Goal: Check status: Check status

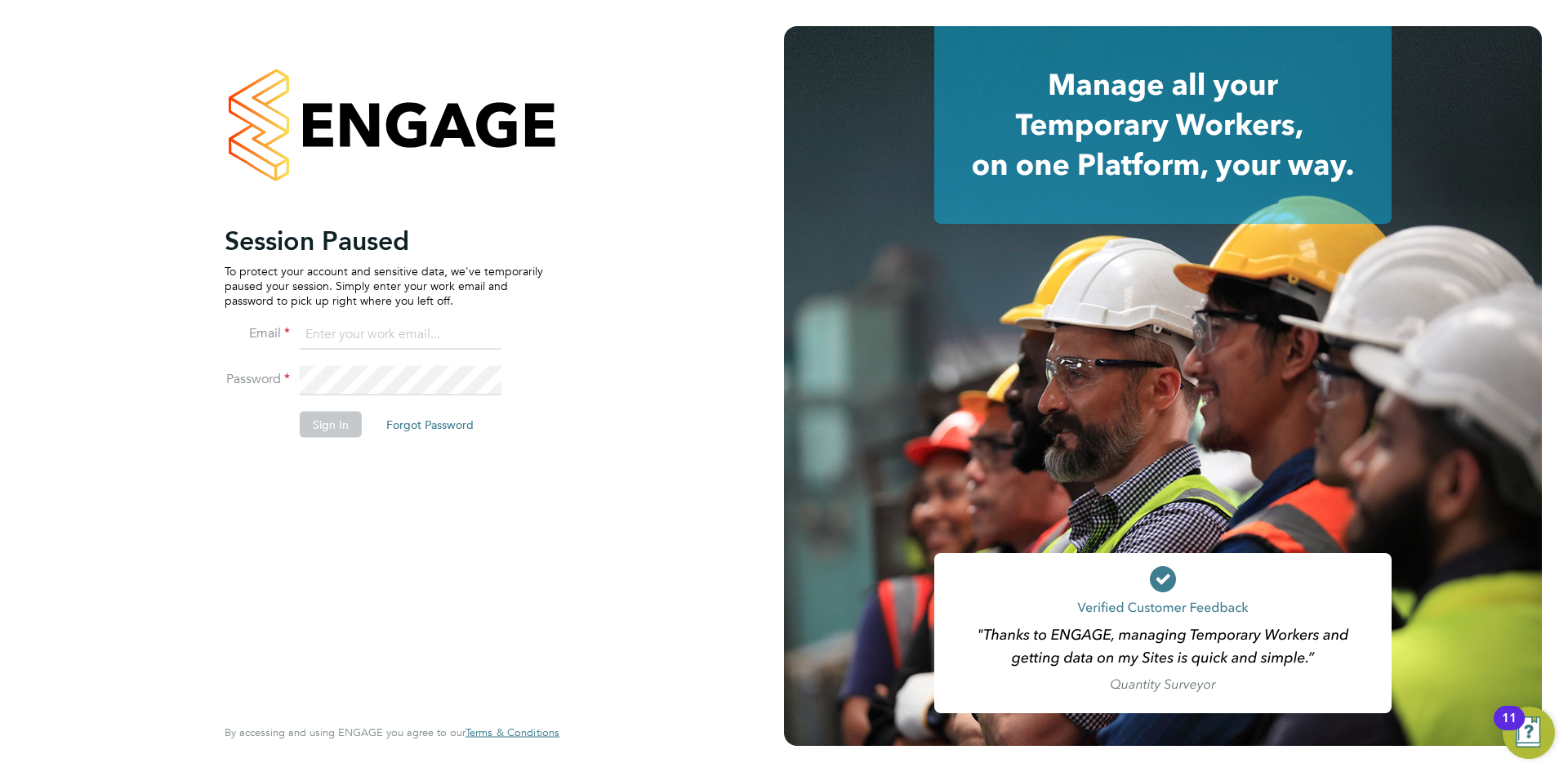
click at [390, 322] on input at bounding box center [400, 335] width 202 height 29
type input "daniel.tisseyre@randstad.co.uk"
click at [320, 427] on button "Sign In" at bounding box center [330, 423] width 62 height 26
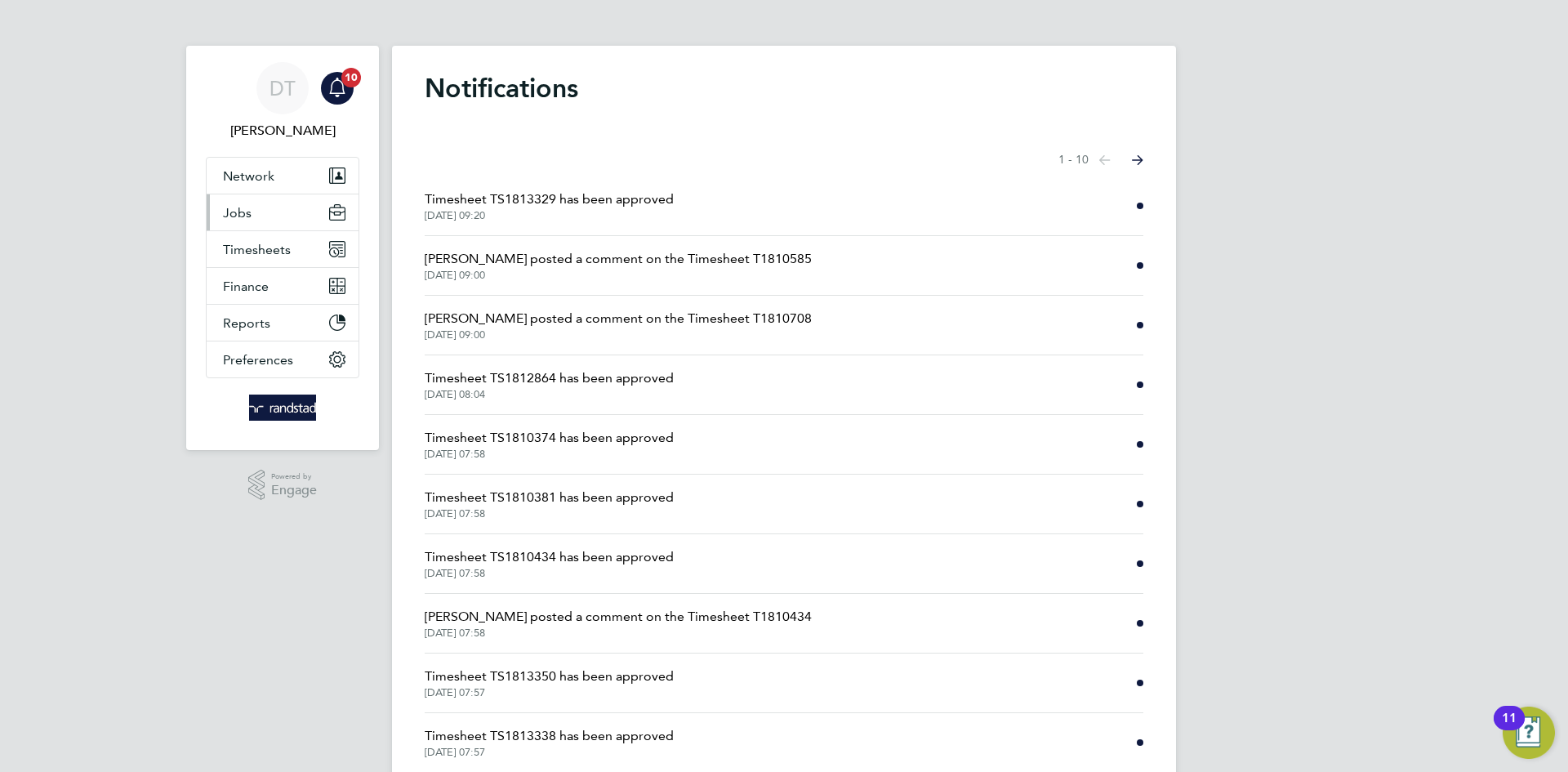
click at [258, 213] on button "Jobs" at bounding box center [282, 213] width 152 height 36
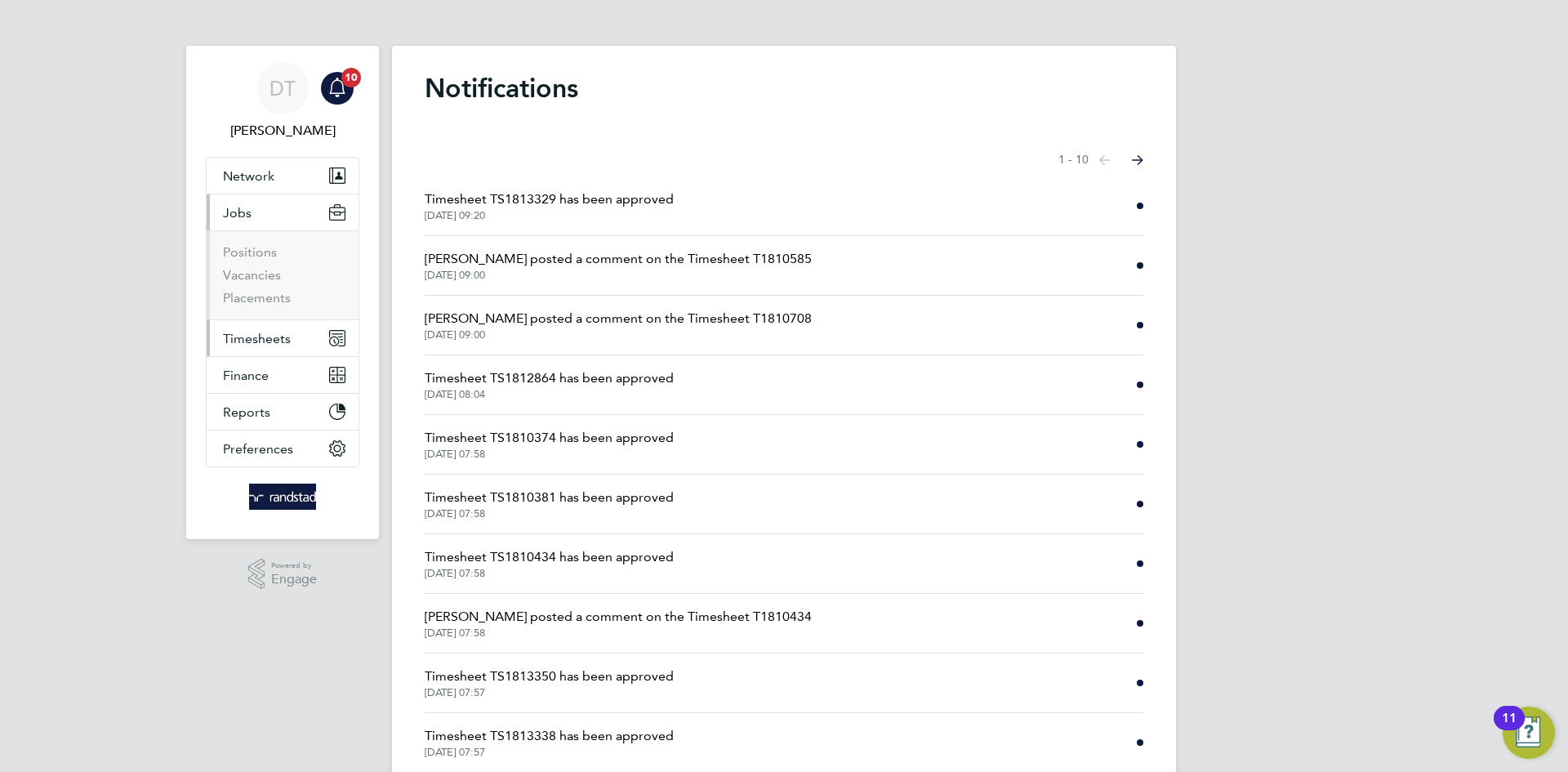
click at [257, 335] on span "Timesheets" at bounding box center [257, 338] width 68 height 15
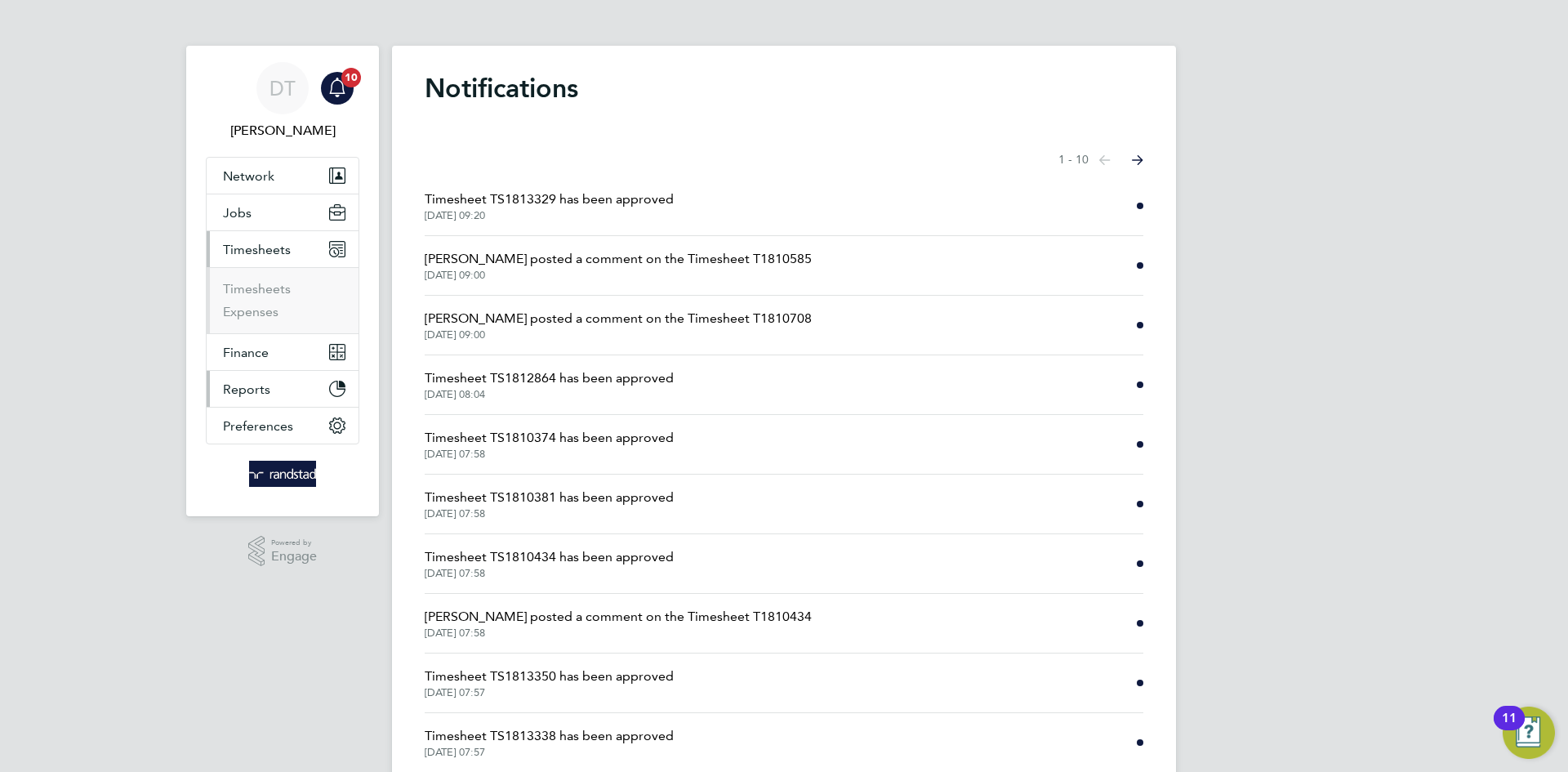
click at [274, 400] on button "Reports" at bounding box center [282, 389] width 152 height 36
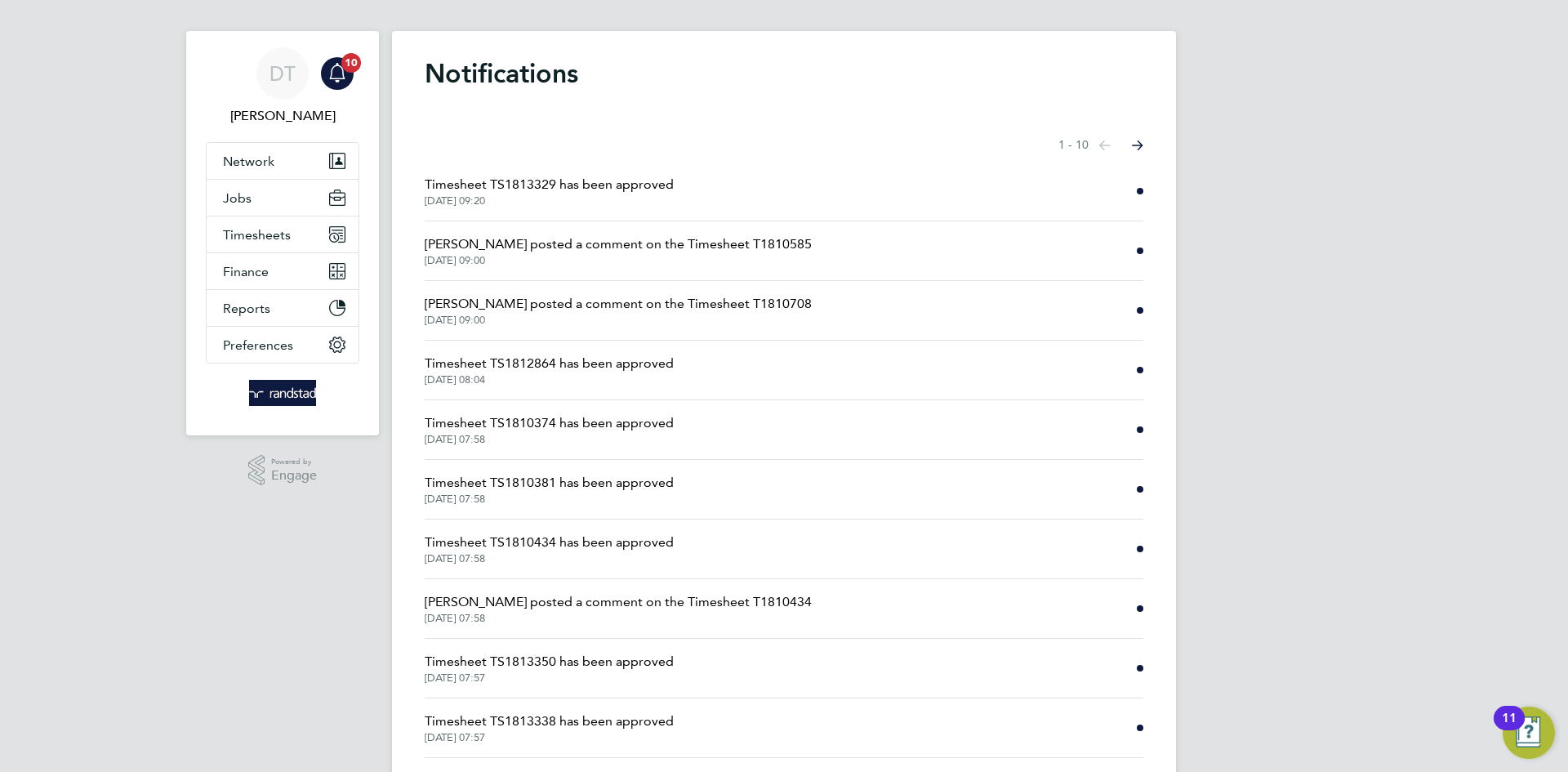
scroll to position [60, 0]
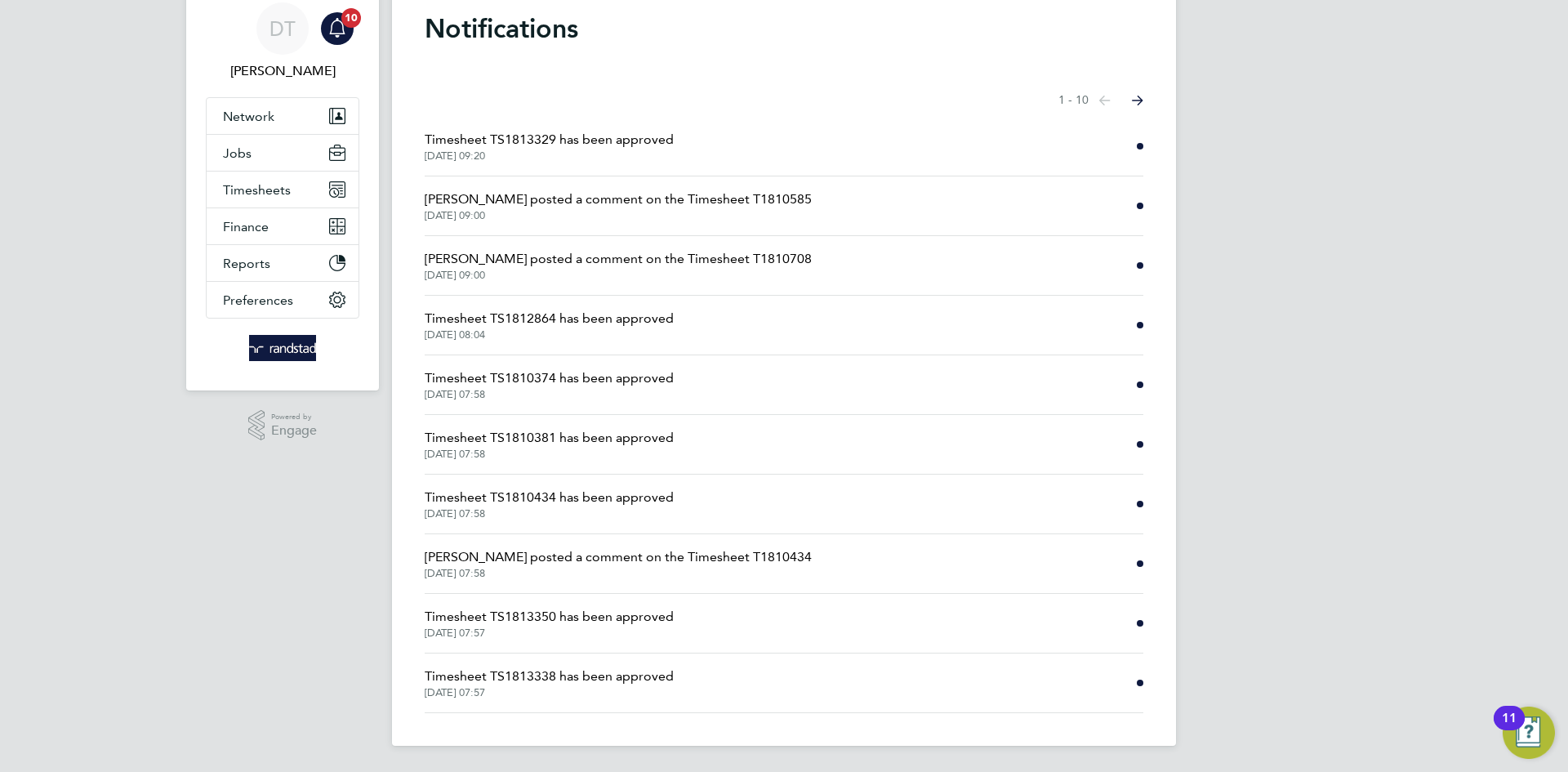
click at [532, 673] on span "Timesheet TS1813338 has been approved" at bounding box center [549, 677] width 249 height 20
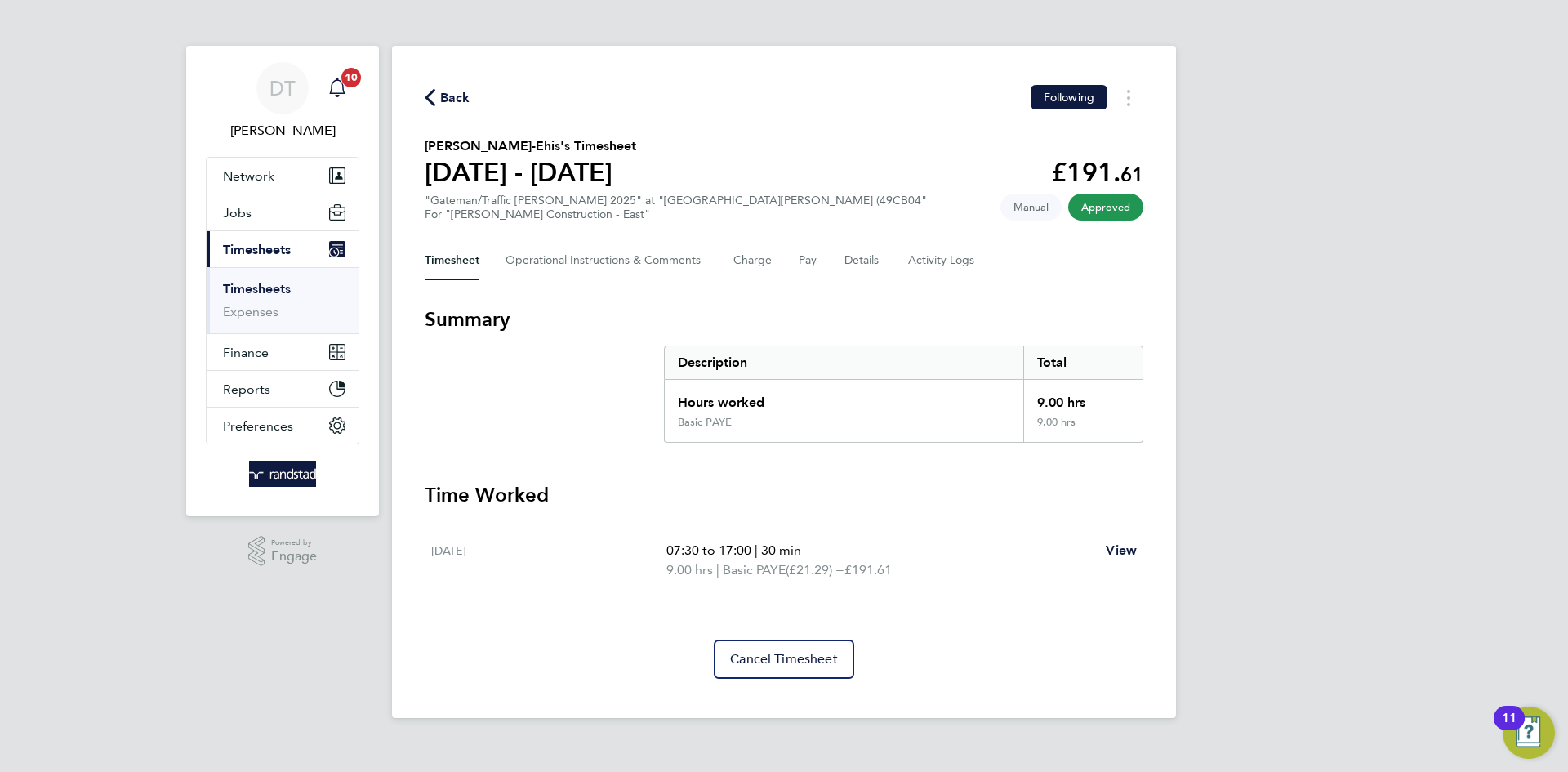
click at [331, 84] on icon "Main navigation" at bounding box center [336, 85] width 15 height 16
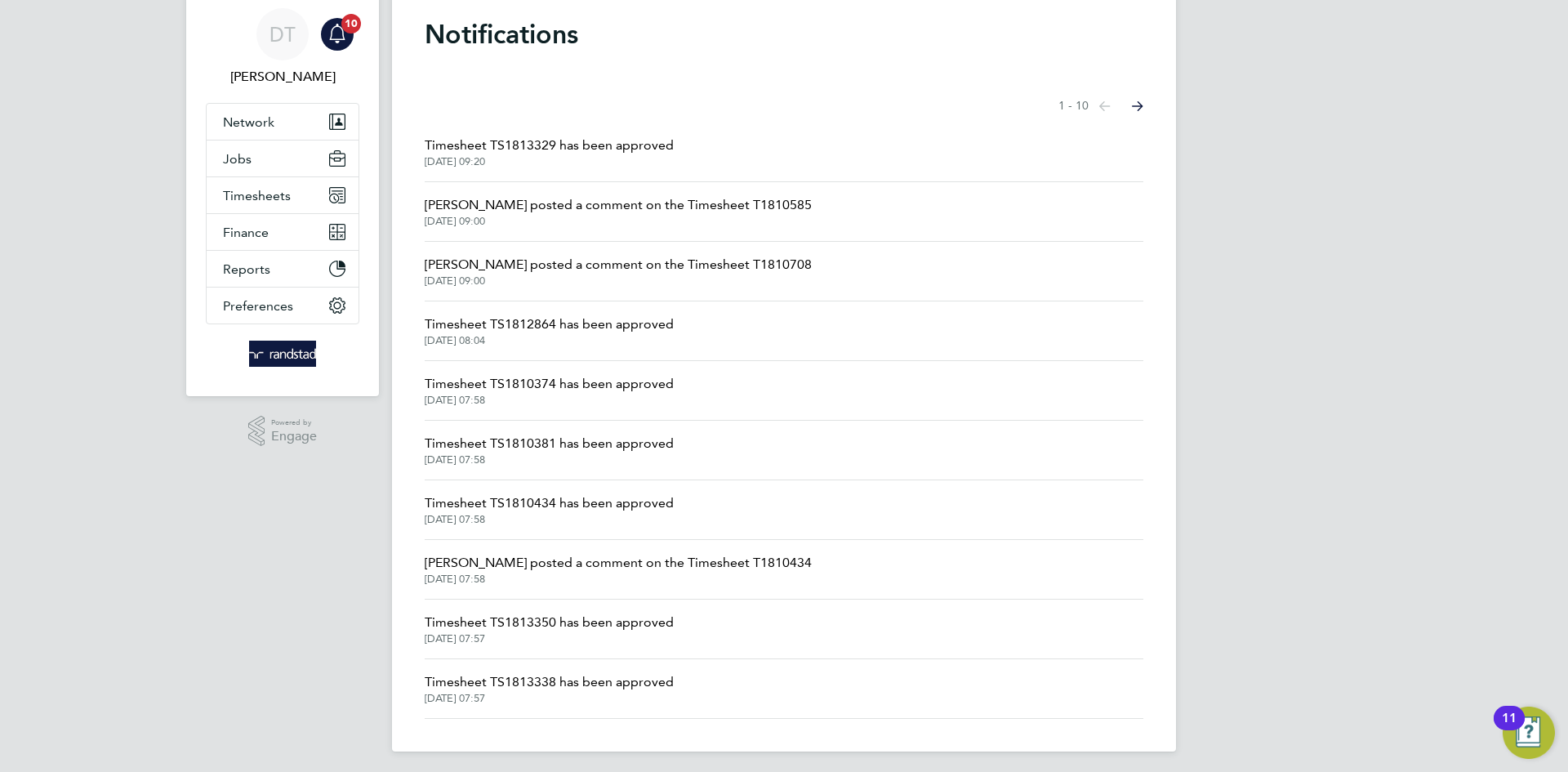
scroll to position [60, 0]
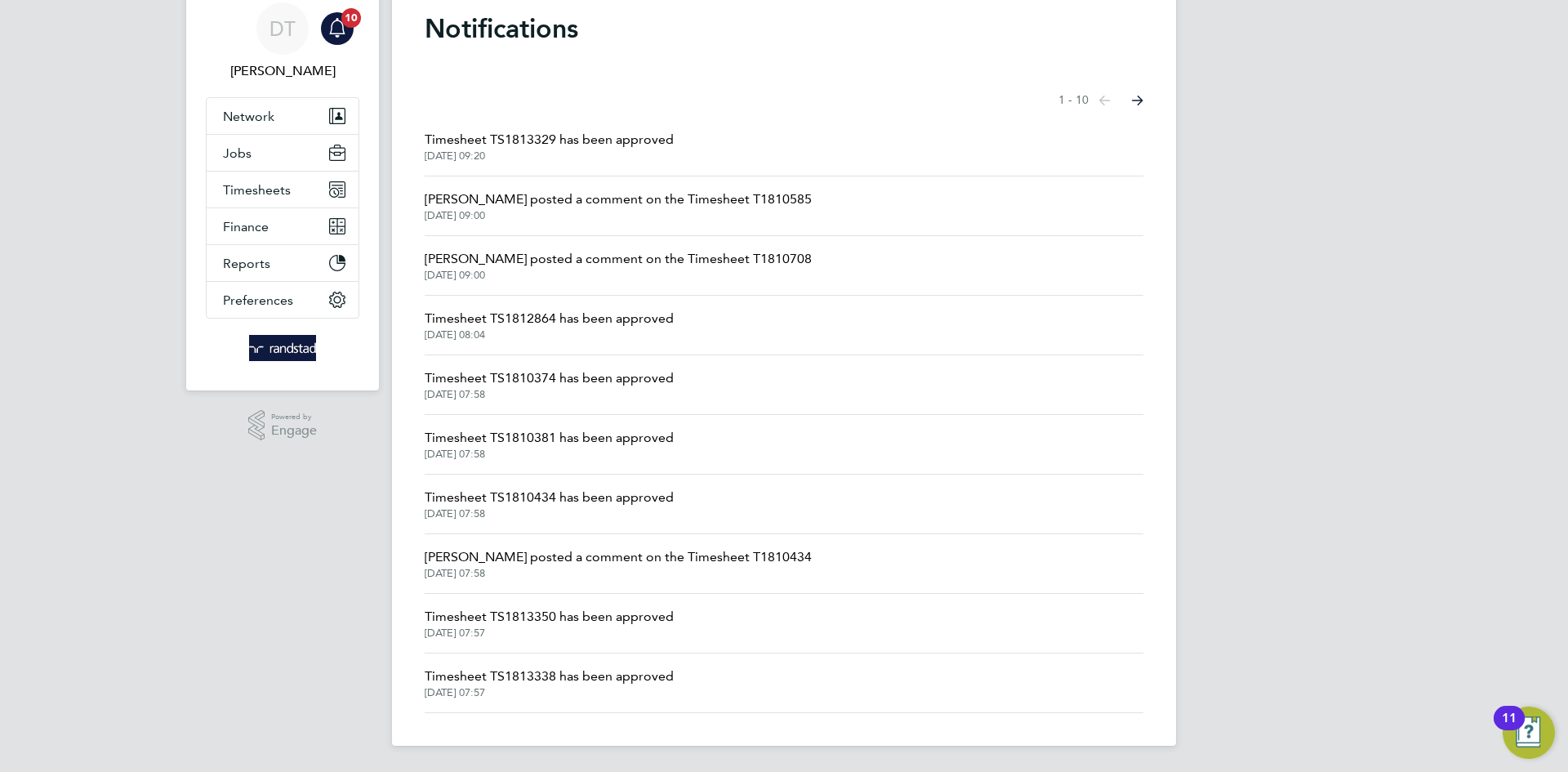
click at [573, 628] on span "[DATE] 07:57" at bounding box center [549, 633] width 249 height 13
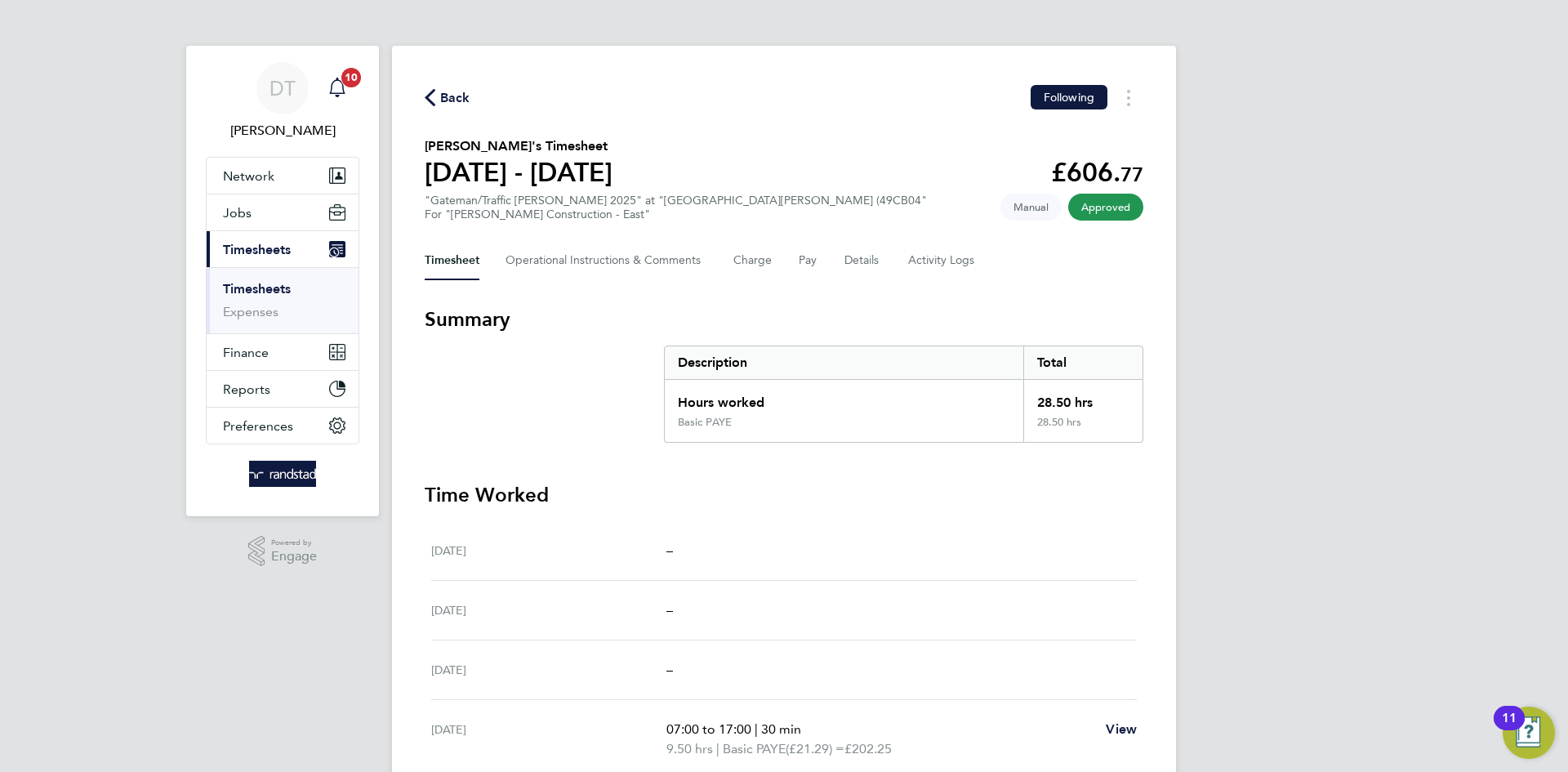
click at [350, 87] on app-alerts-badge "10" at bounding box center [350, 77] width 21 height 22
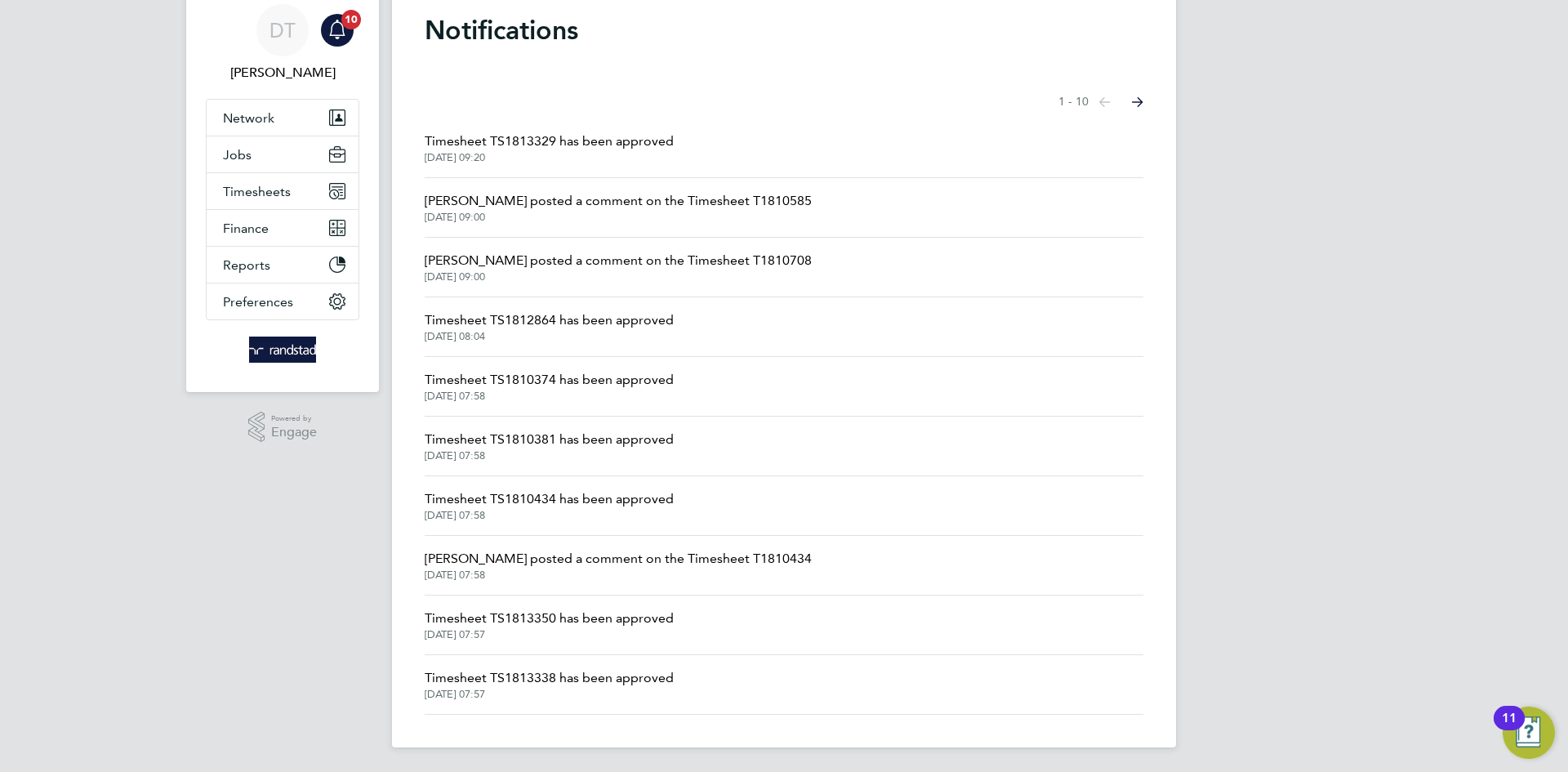
scroll to position [60, 0]
click at [551, 495] on span "Timesheet TS1810434 has been approved" at bounding box center [549, 498] width 249 height 20
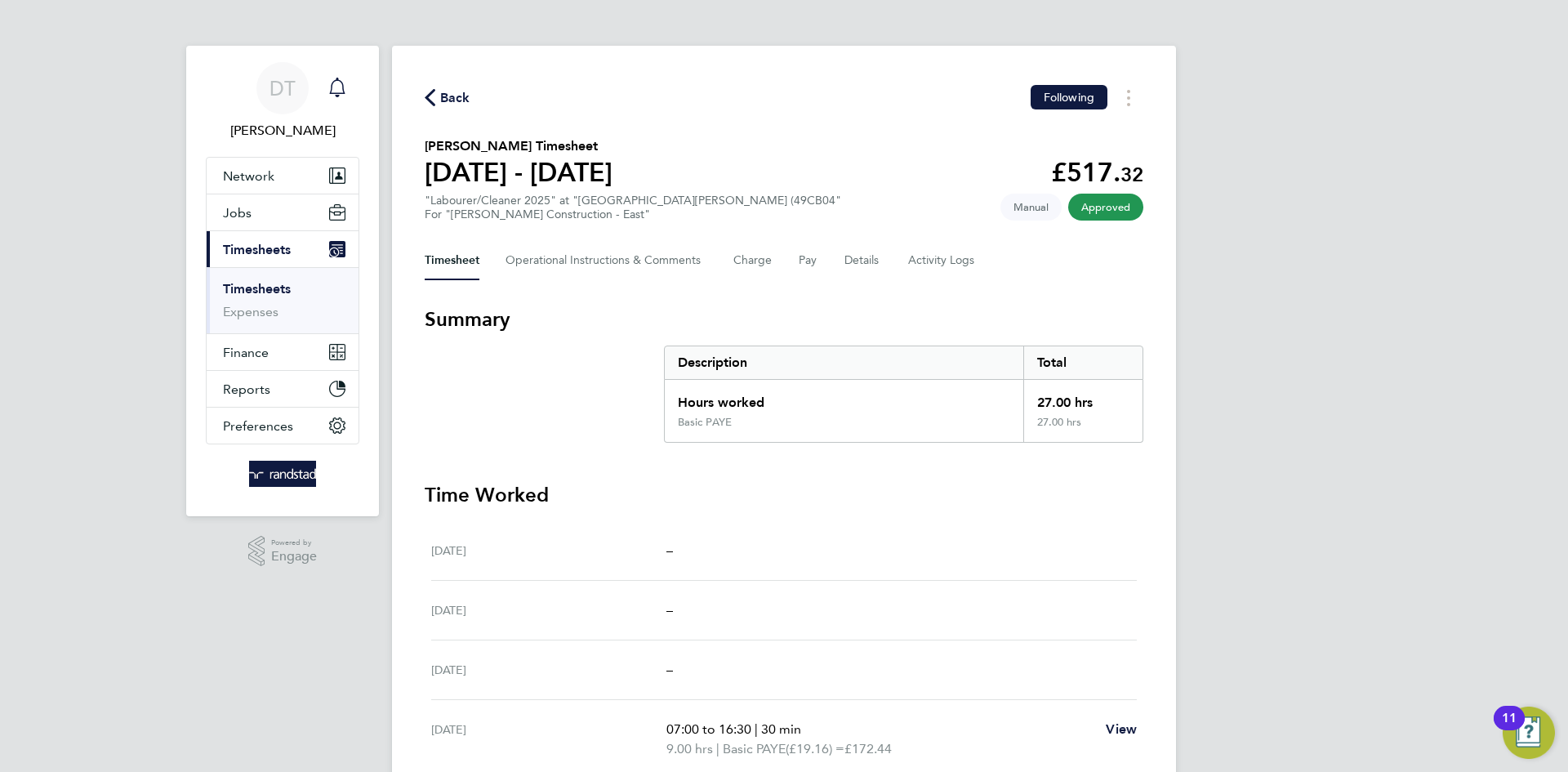
click at [337, 84] on icon "Main navigation" at bounding box center [338, 87] width 20 height 20
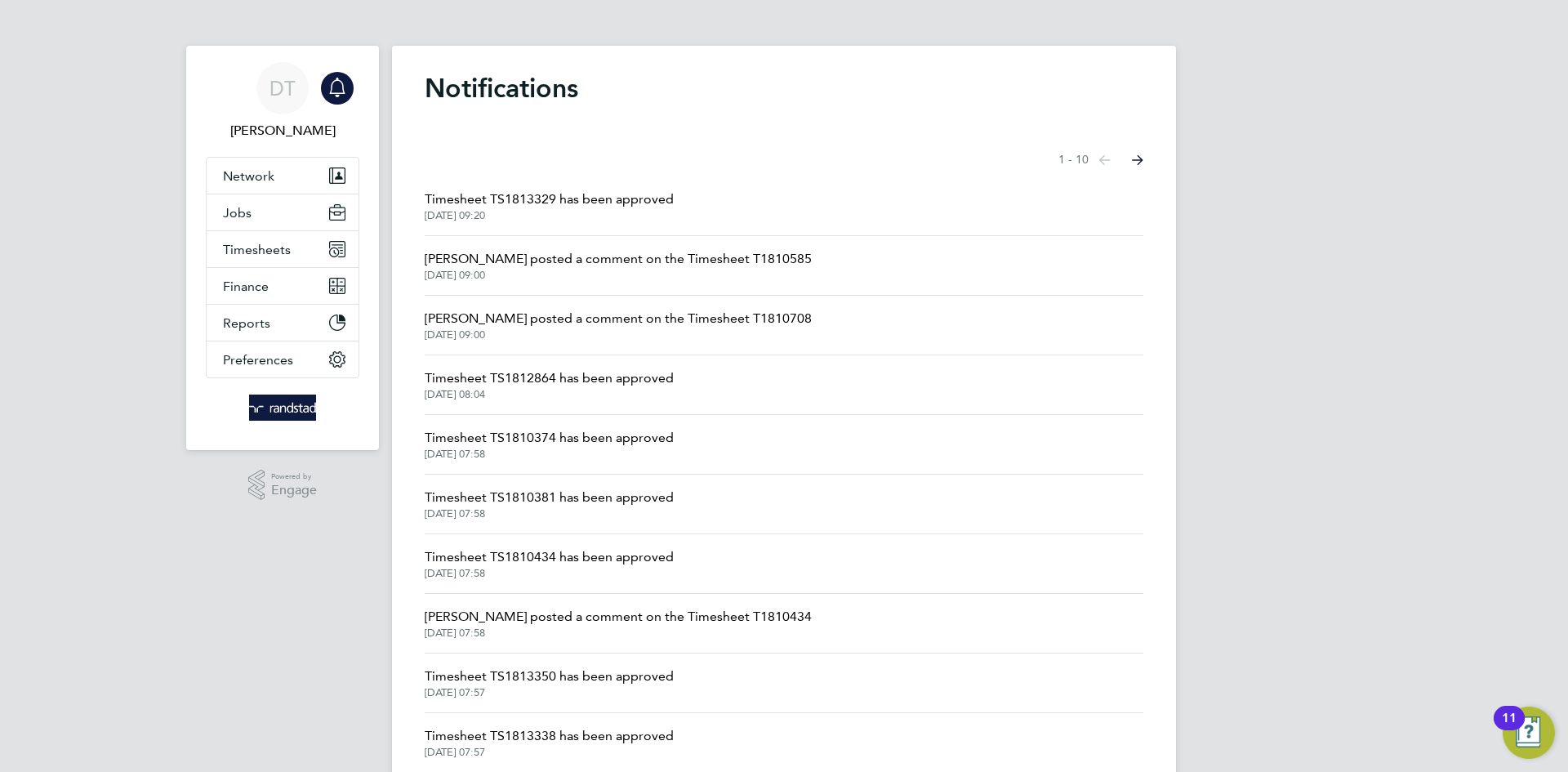
click at [537, 500] on span "Timesheet TS1810381 has been approved" at bounding box center [549, 498] width 249 height 20
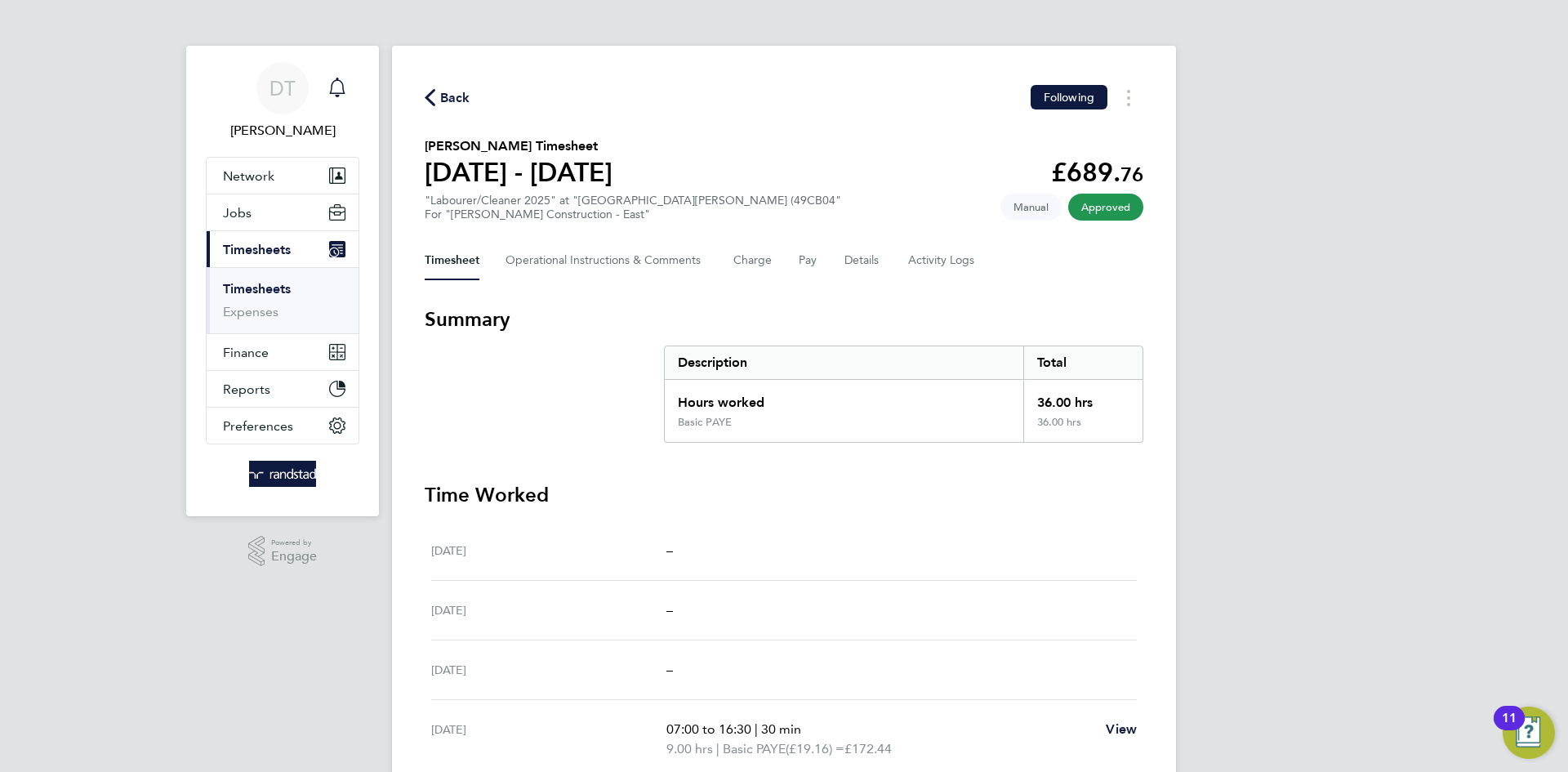
click at [341, 86] on icon "Main navigation" at bounding box center [338, 87] width 20 height 20
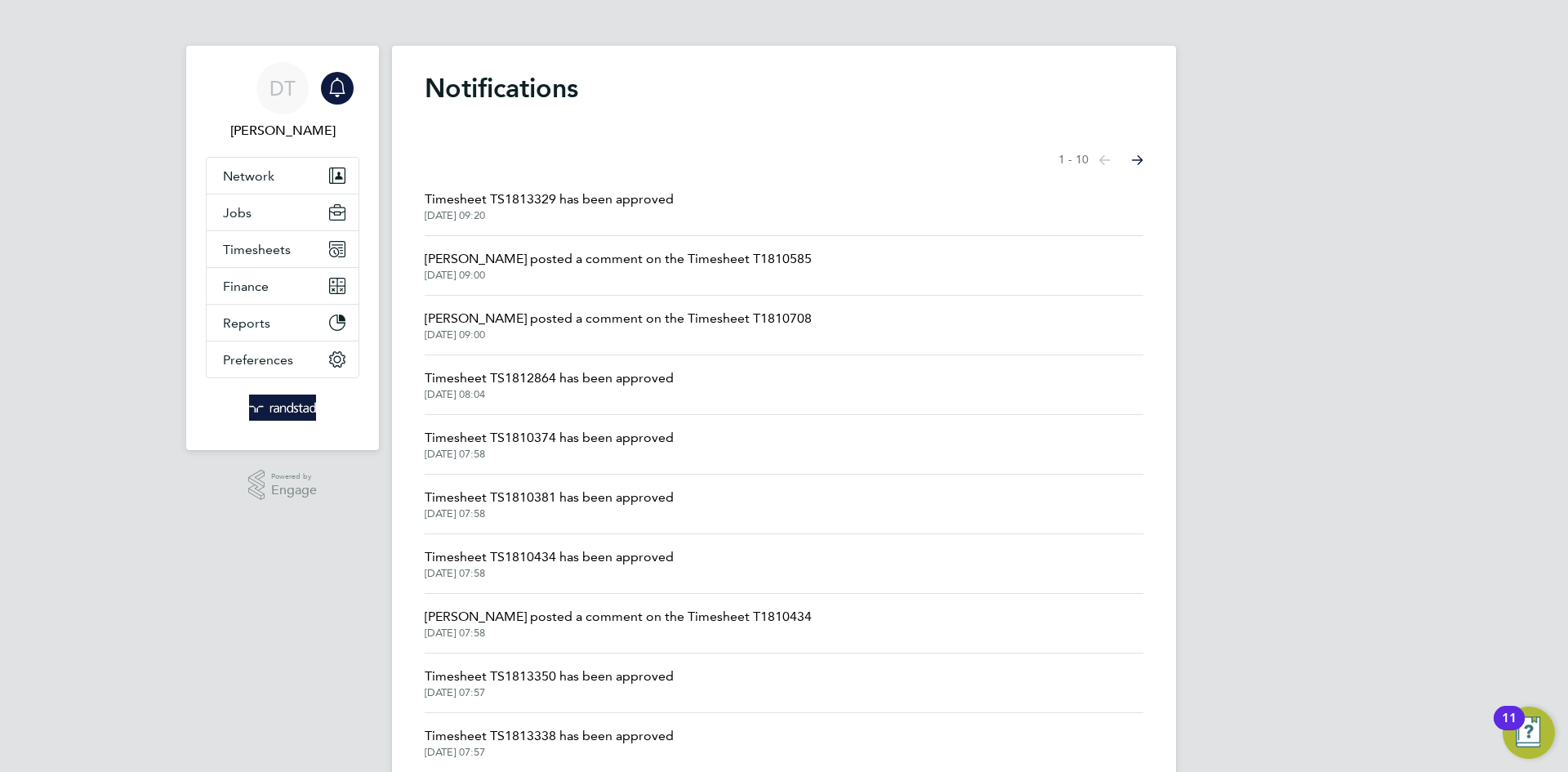
click at [546, 558] on span "Timesheet TS1810434 has been approved" at bounding box center [549, 558] width 249 height 20
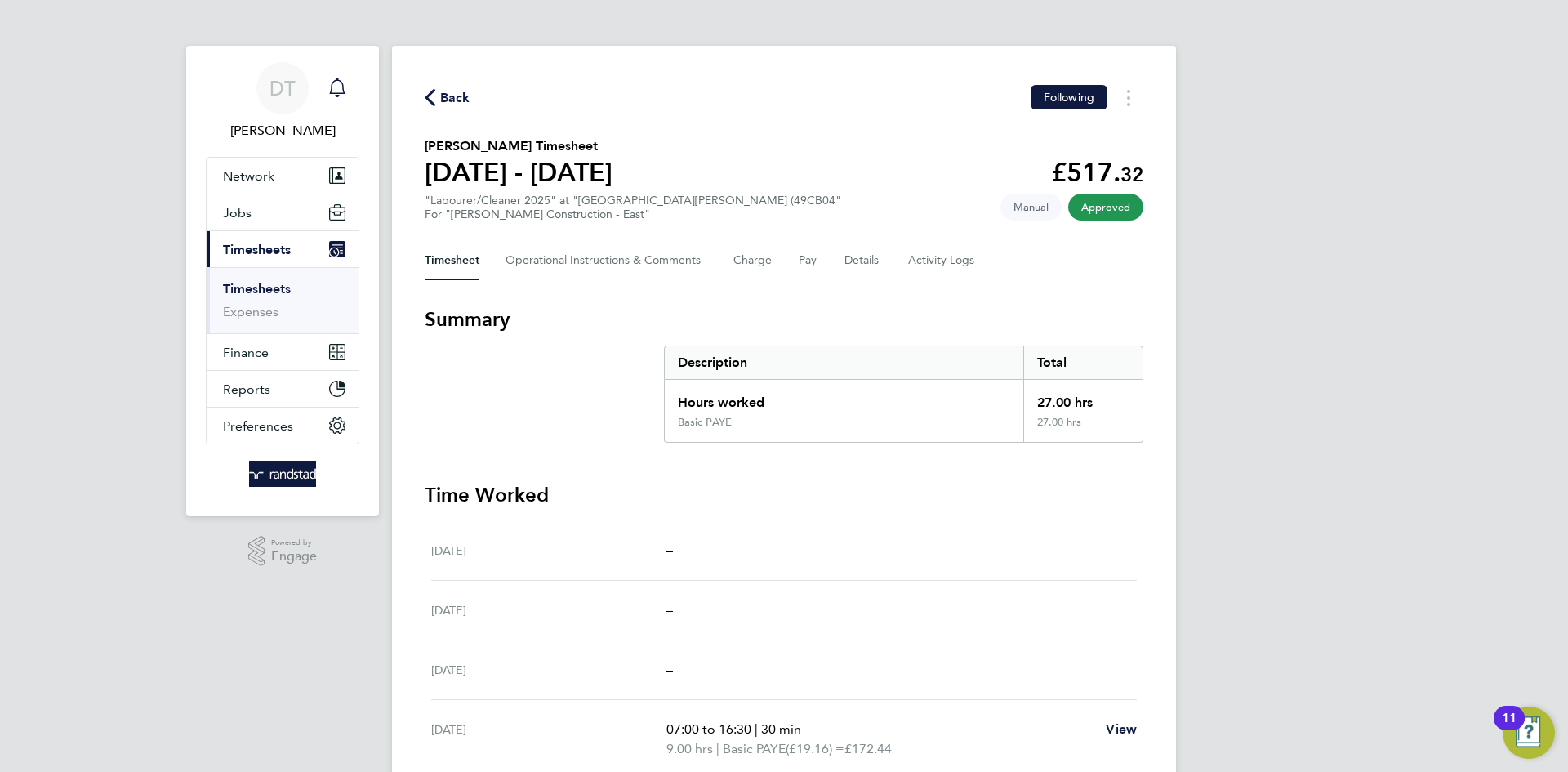
click at [339, 94] on icon "Main navigation" at bounding box center [338, 87] width 20 height 20
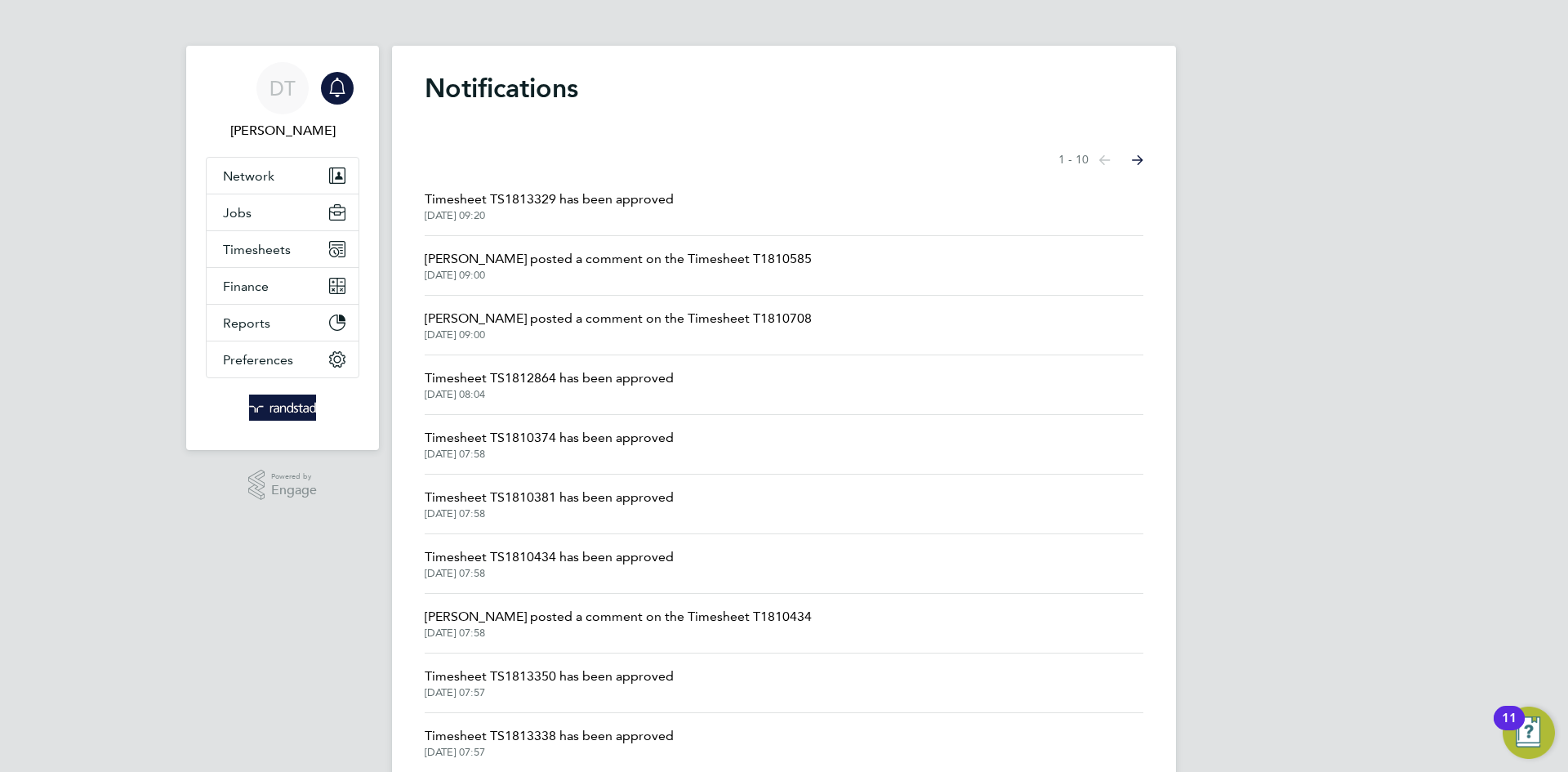
click at [571, 366] on li "Timesheet TS1812864 has been approved [DATE] 08:04" at bounding box center [784, 385] width 719 height 60
click at [569, 381] on span "Timesheet TS1812864 has been approved" at bounding box center [549, 379] width 249 height 20
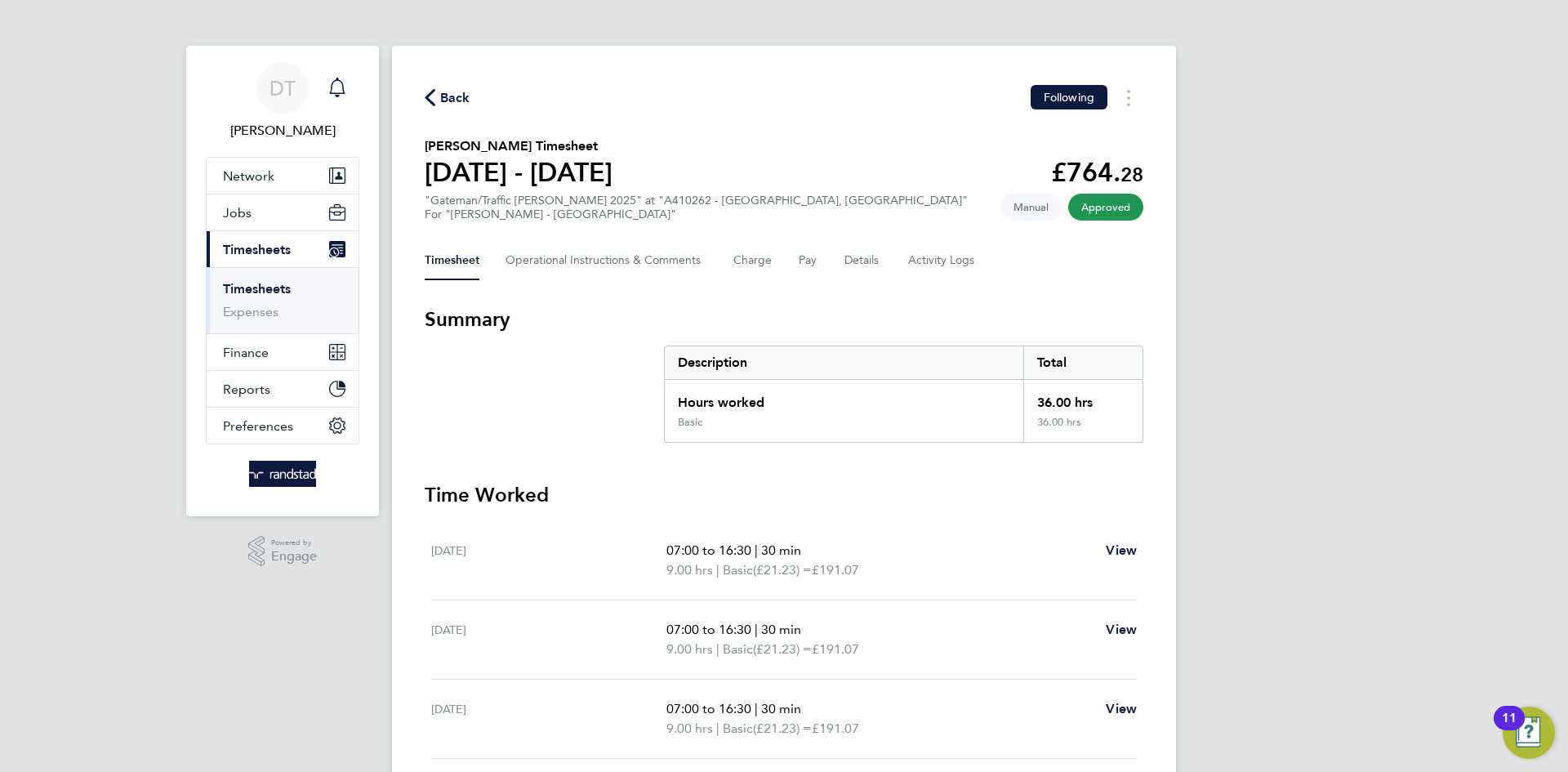
click at [347, 80] on div "Main navigation" at bounding box center [338, 88] width 33 height 33
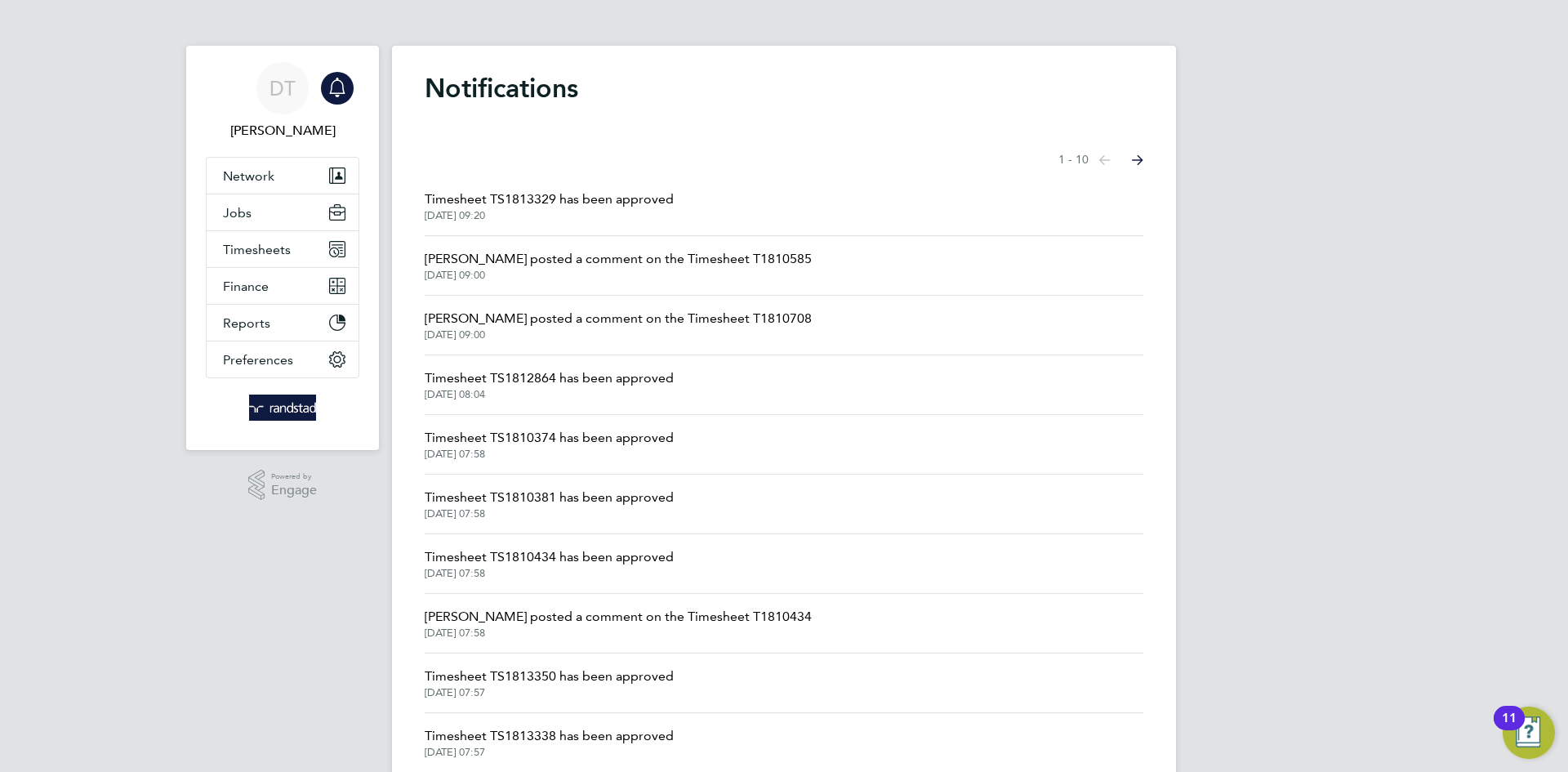
click at [566, 199] on span "Timesheet TS1813329 has been approved" at bounding box center [549, 200] width 249 height 20
